Goal: Information Seeking & Learning: Learn about a topic

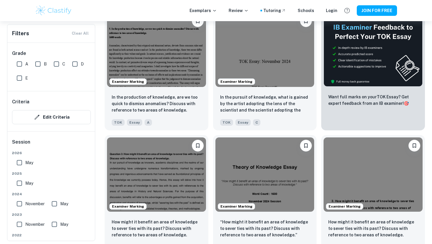
scroll to position [208, 0]
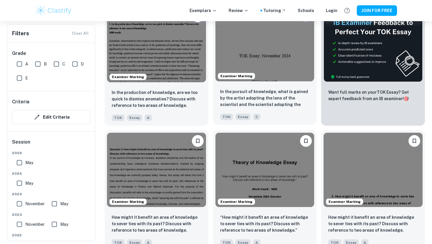
click at [281, 57] on img at bounding box center [264, 44] width 99 height 74
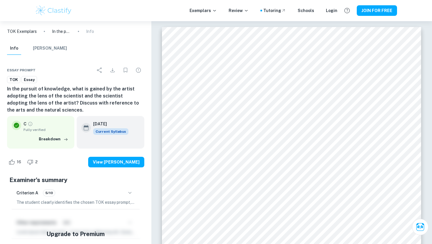
scroll to position [208, 0]
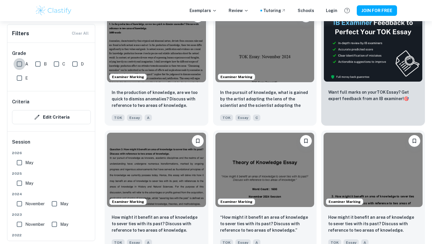
click at [20, 61] on input "A" at bounding box center [20, 64] width 12 height 12
checkbox input "true"
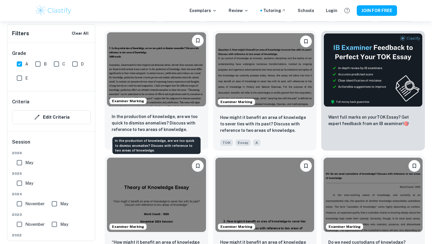
scroll to position [221, 0]
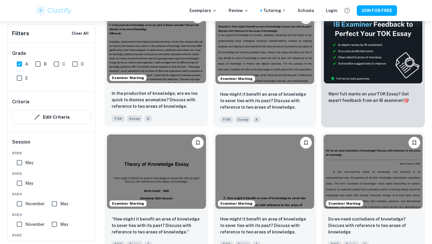
click at [172, 68] on img at bounding box center [156, 46] width 99 height 74
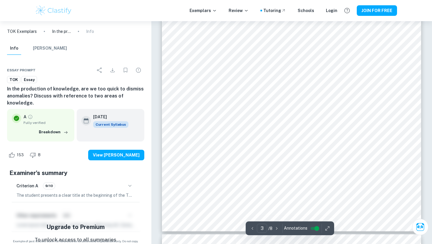
scroll to position [845, 0]
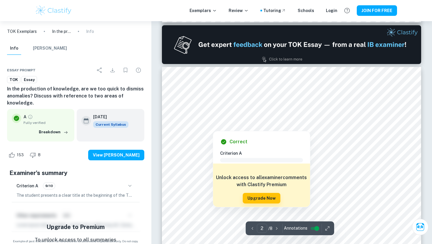
type input "1"
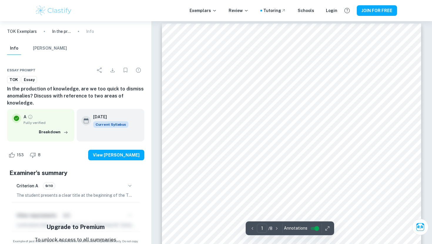
scroll to position [0, 0]
